Goal: Task Accomplishment & Management: Manage account settings

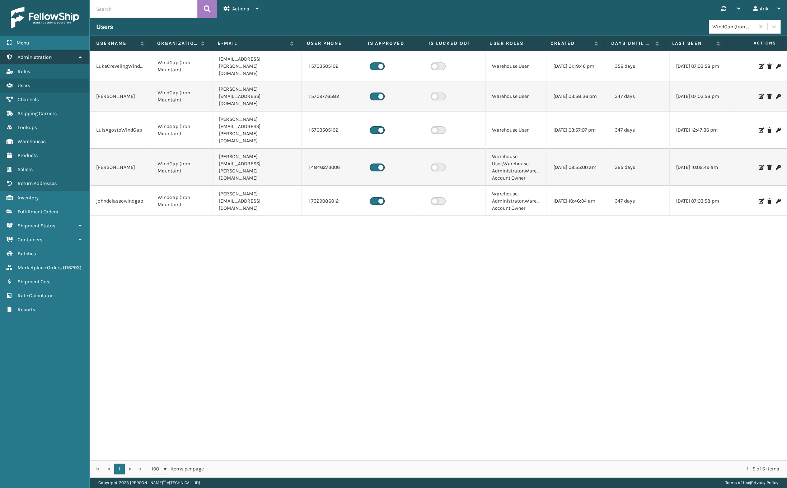
click at [46, 56] on span "Administration" at bounding box center [35, 57] width 34 height 6
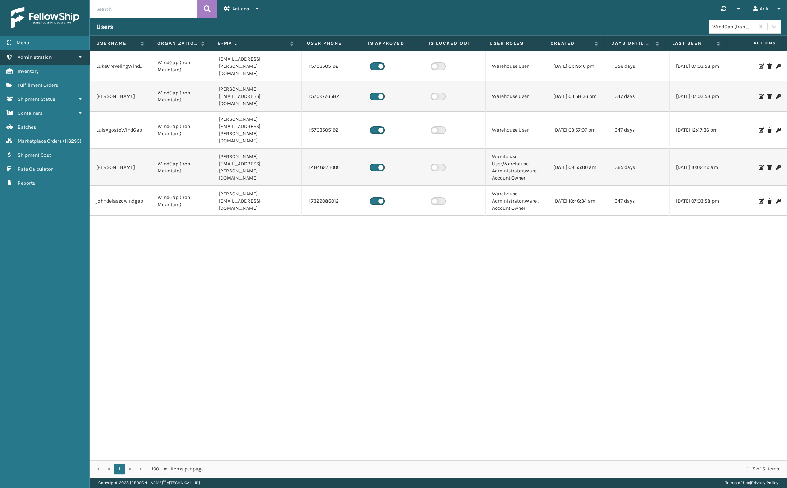
click at [46, 56] on span "Administration" at bounding box center [35, 57] width 34 height 6
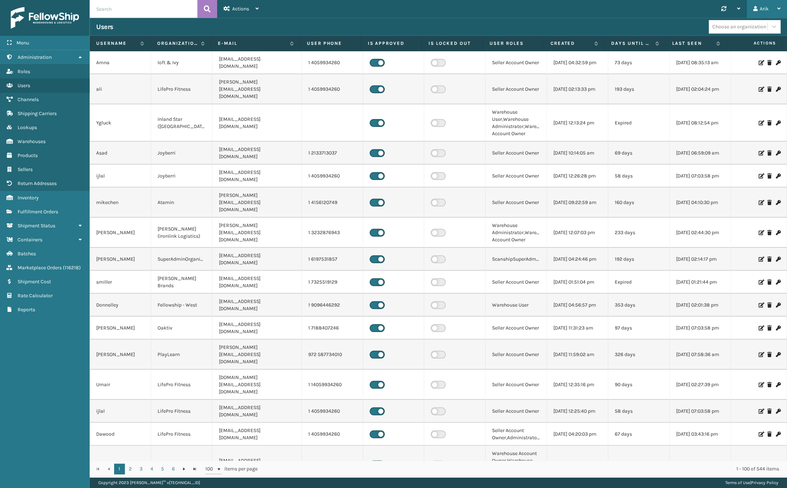
click at [772, 8] on div "Arik" at bounding box center [766, 9] width 27 height 18
click at [716, 25] on li "Log Out" at bounding box center [739, 27] width 96 height 19
